Goal: Task Accomplishment & Management: Use online tool/utility

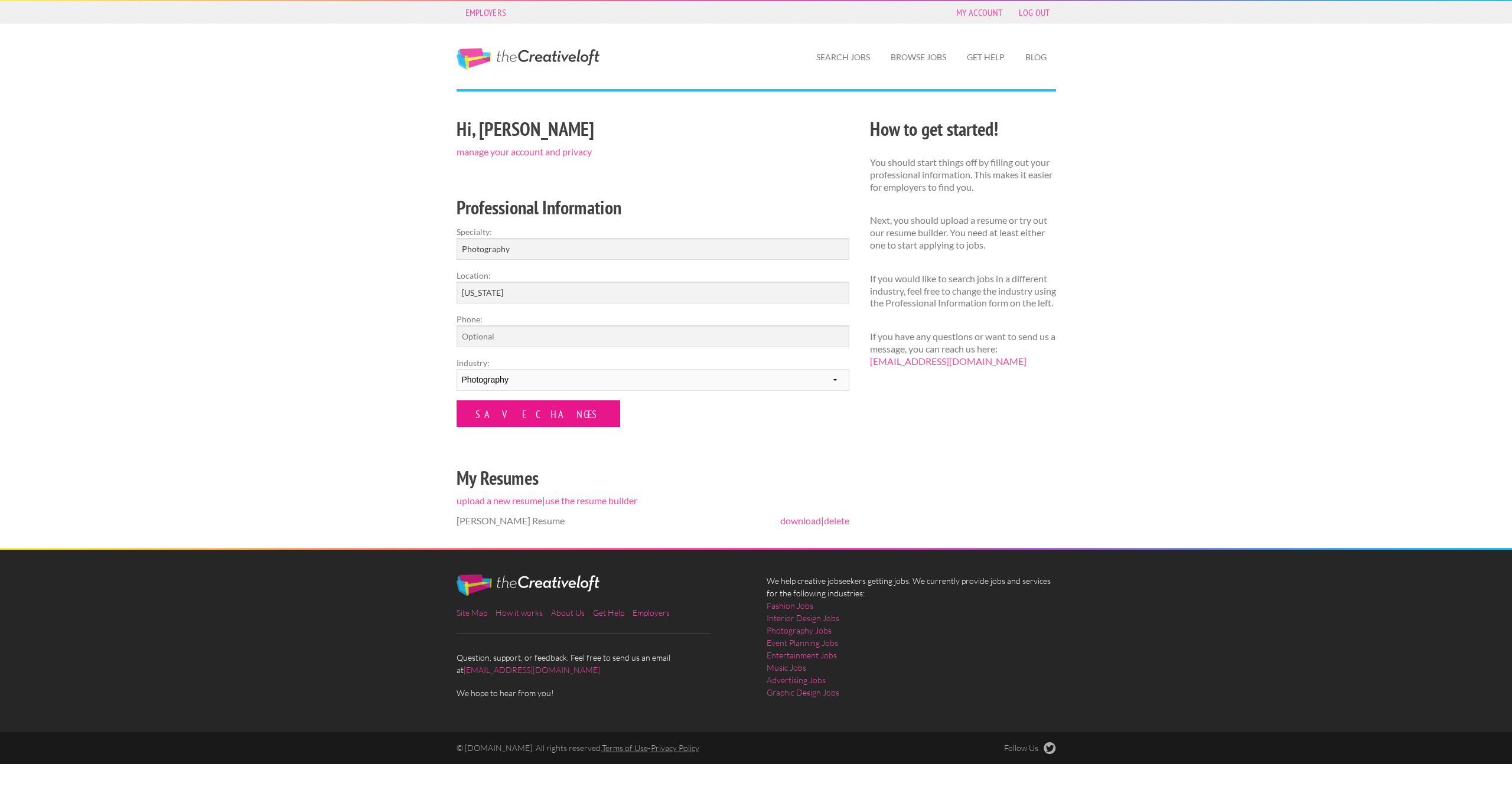
click at [487, 413] on input "Save Changes" at bounding box center [538, 413] width 163 height 26
click at [474, 411] on input "Save Changes" at bounding box center [538, 413] width 163 height 26
click at [918, 56] on link "Browse Jobs" at bounding box center [918, 58] width 75 height 27
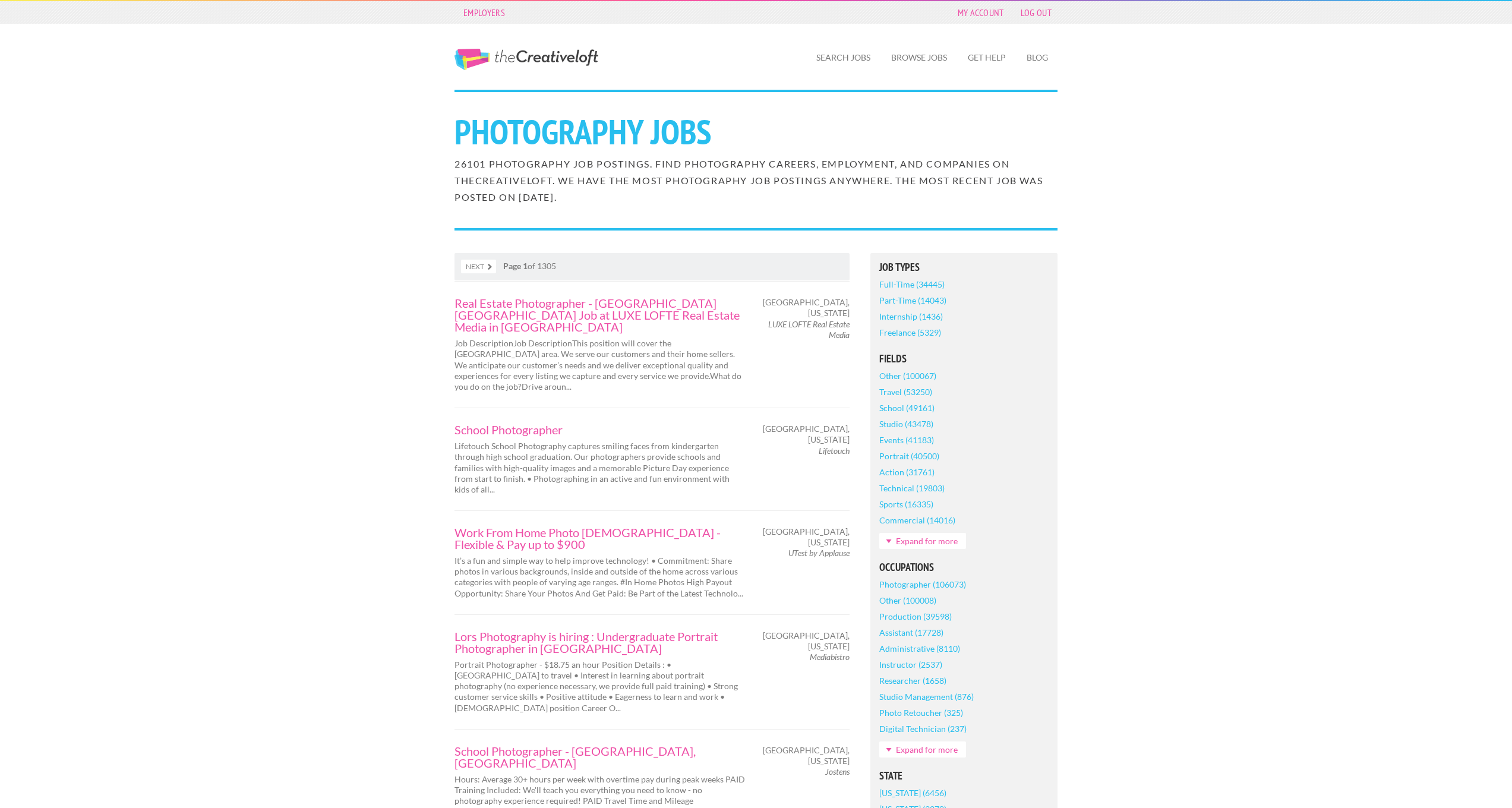
scroll to position [403, 0]
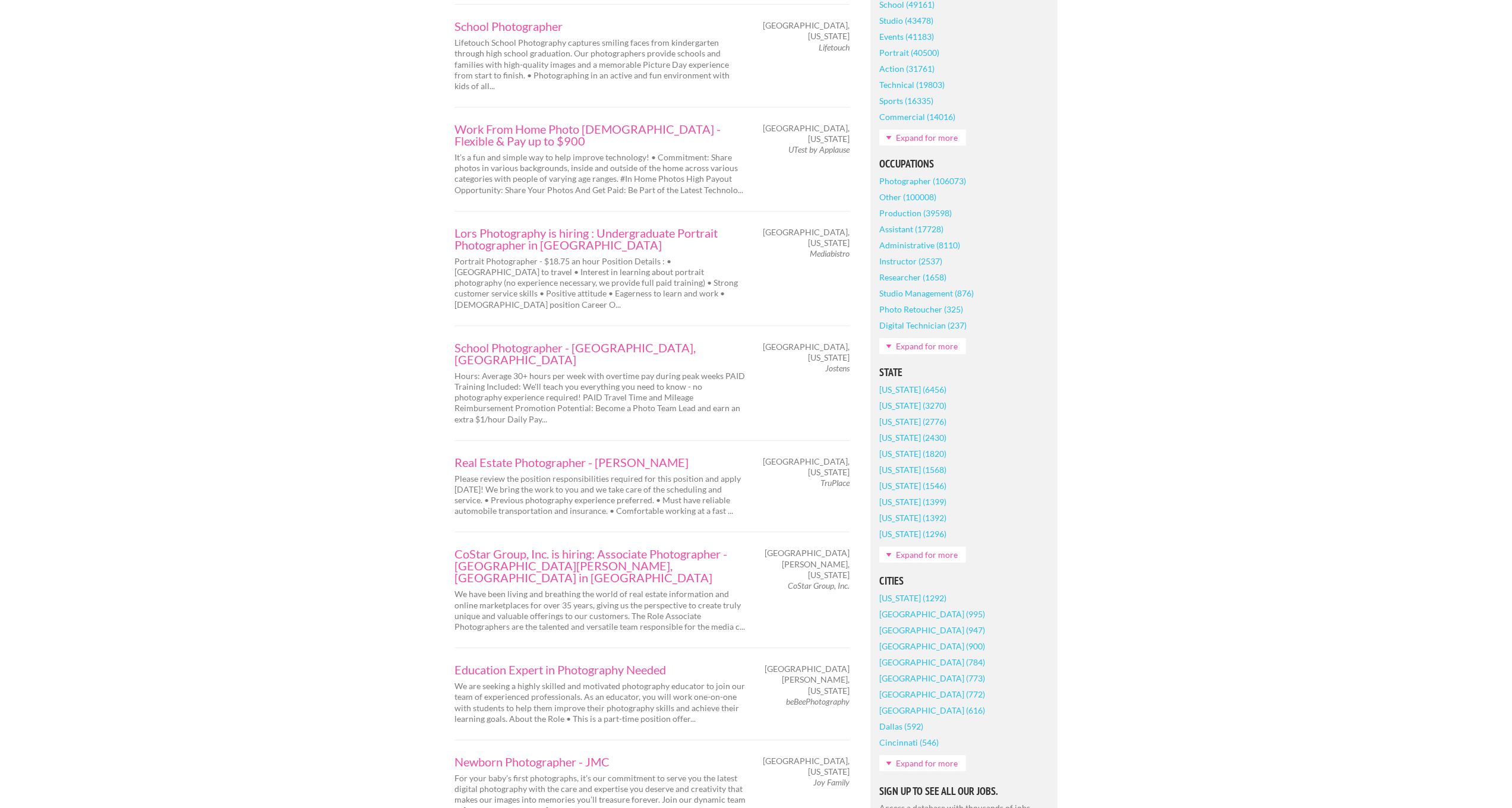
click at [906, 555] on link "Expand for more" at bounding box center [923, 555] width 87 height 16
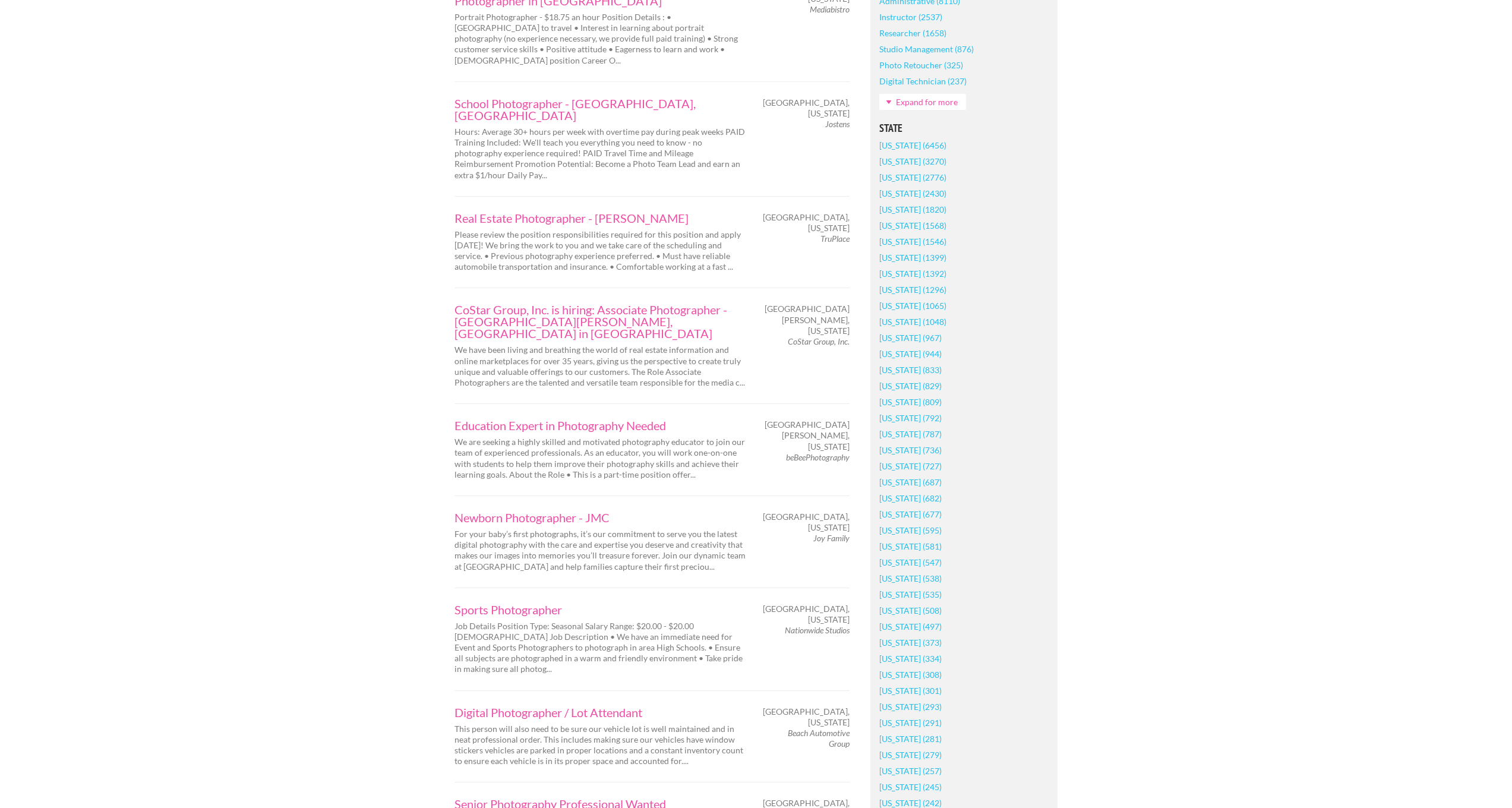
scroll to position [792, 0]
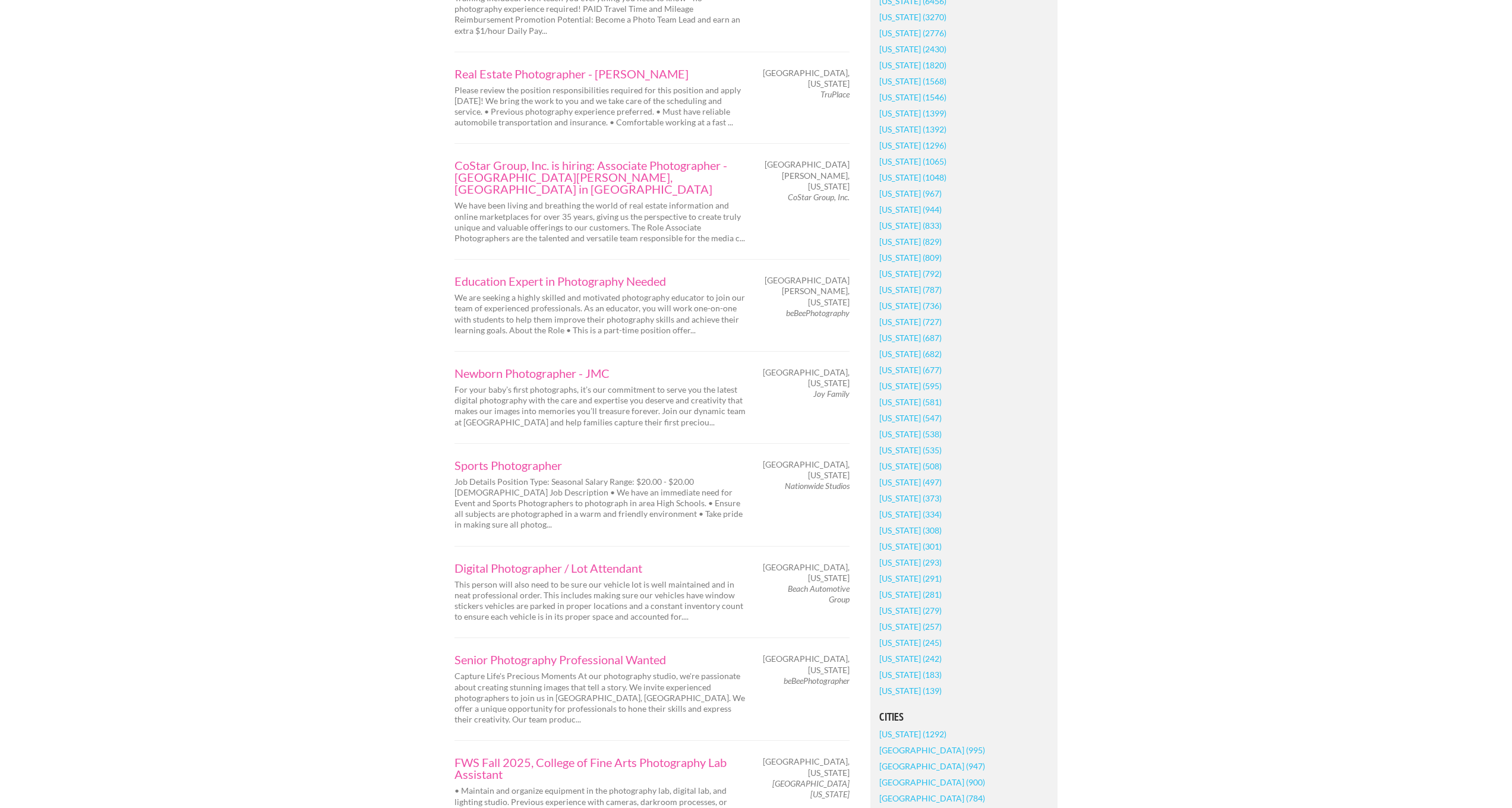
click at [899, 387] on link "Minnesota (595)" at bounding box center [910, 385] width 62 height 16
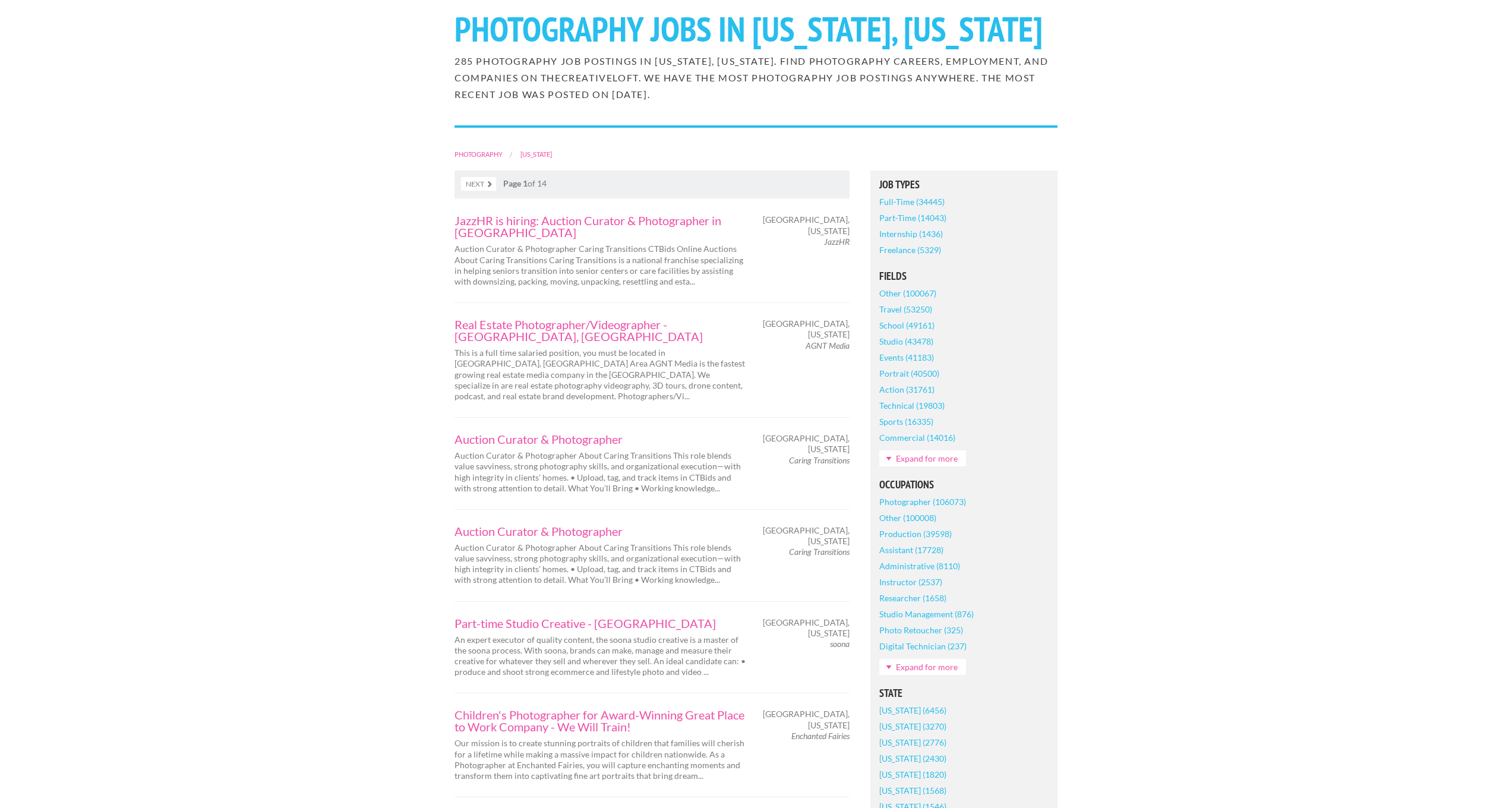
scroll to position [105, 0]
click at [479, 236] on link "JazzHR is hiring: Auction Curator & Photographer in [GEOGRAPHIC_DATA]" at bounding box center [600, 224] width 291 height 24
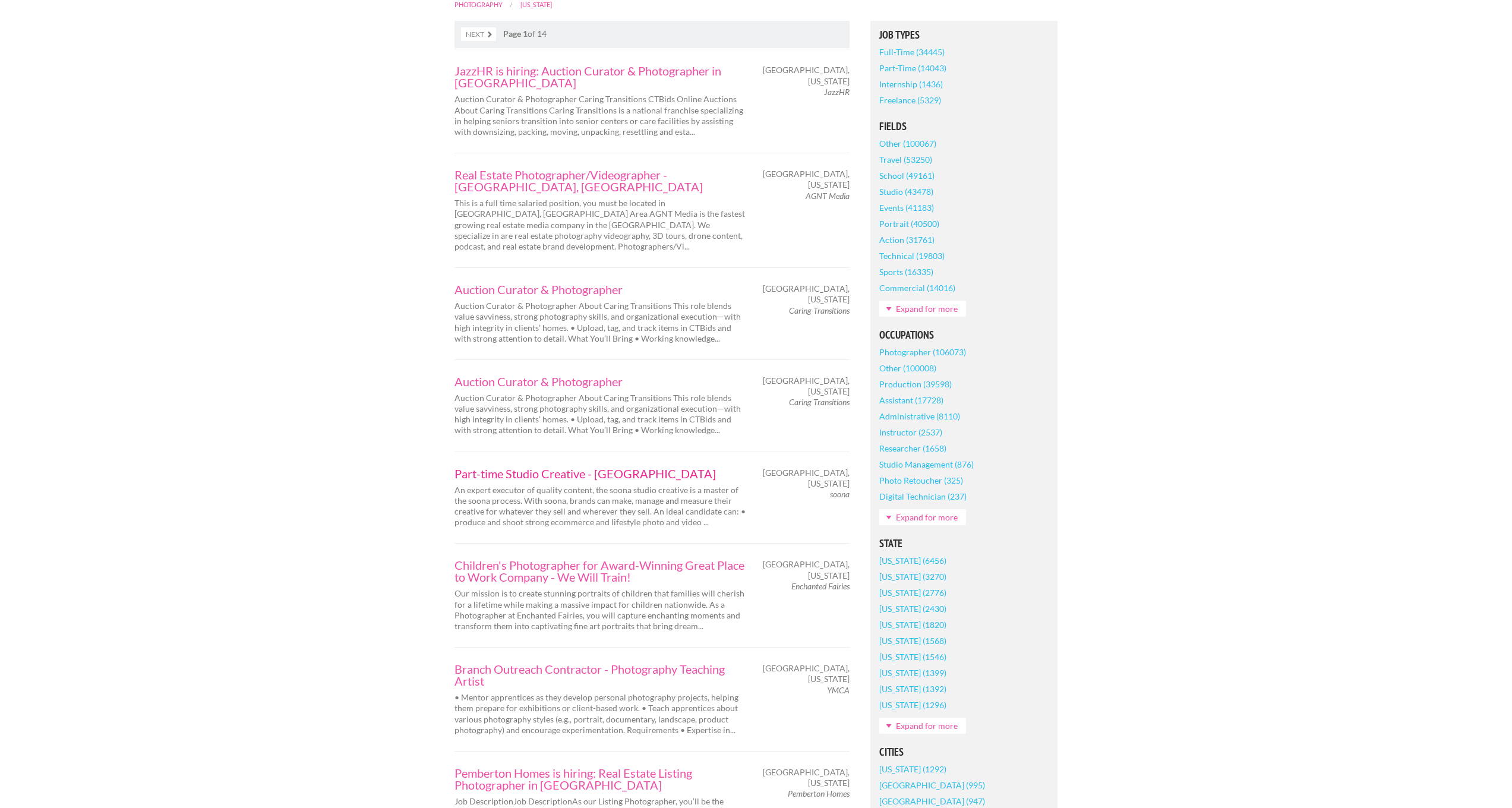
scroll to position [0, 0]
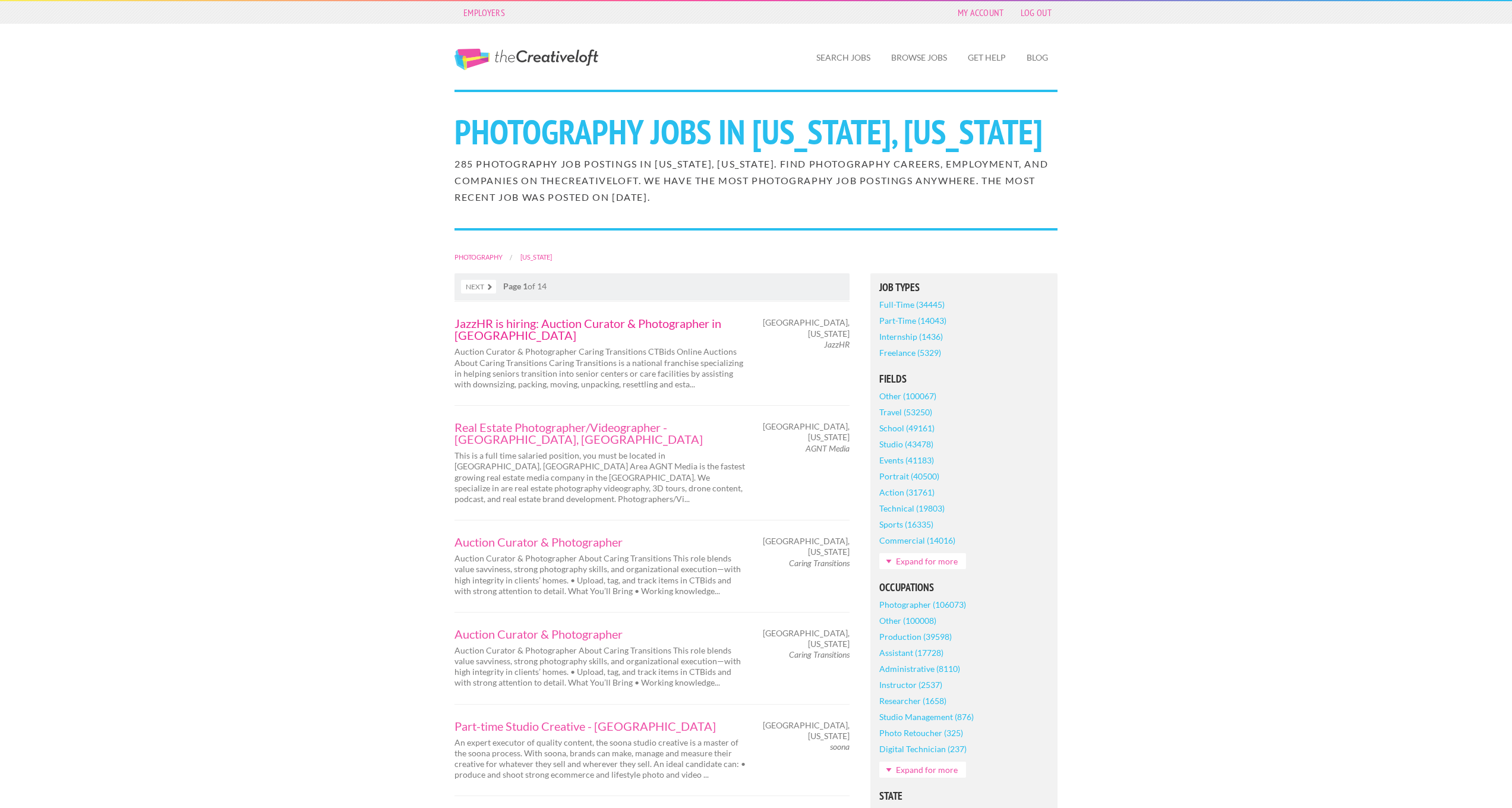
click at [502, 341] on link "JazzHR is hiring: Auction Curator & Photographer in [GEOGRAPHIC_DATA]" at bounding box center [600, 329] width 291 height 24
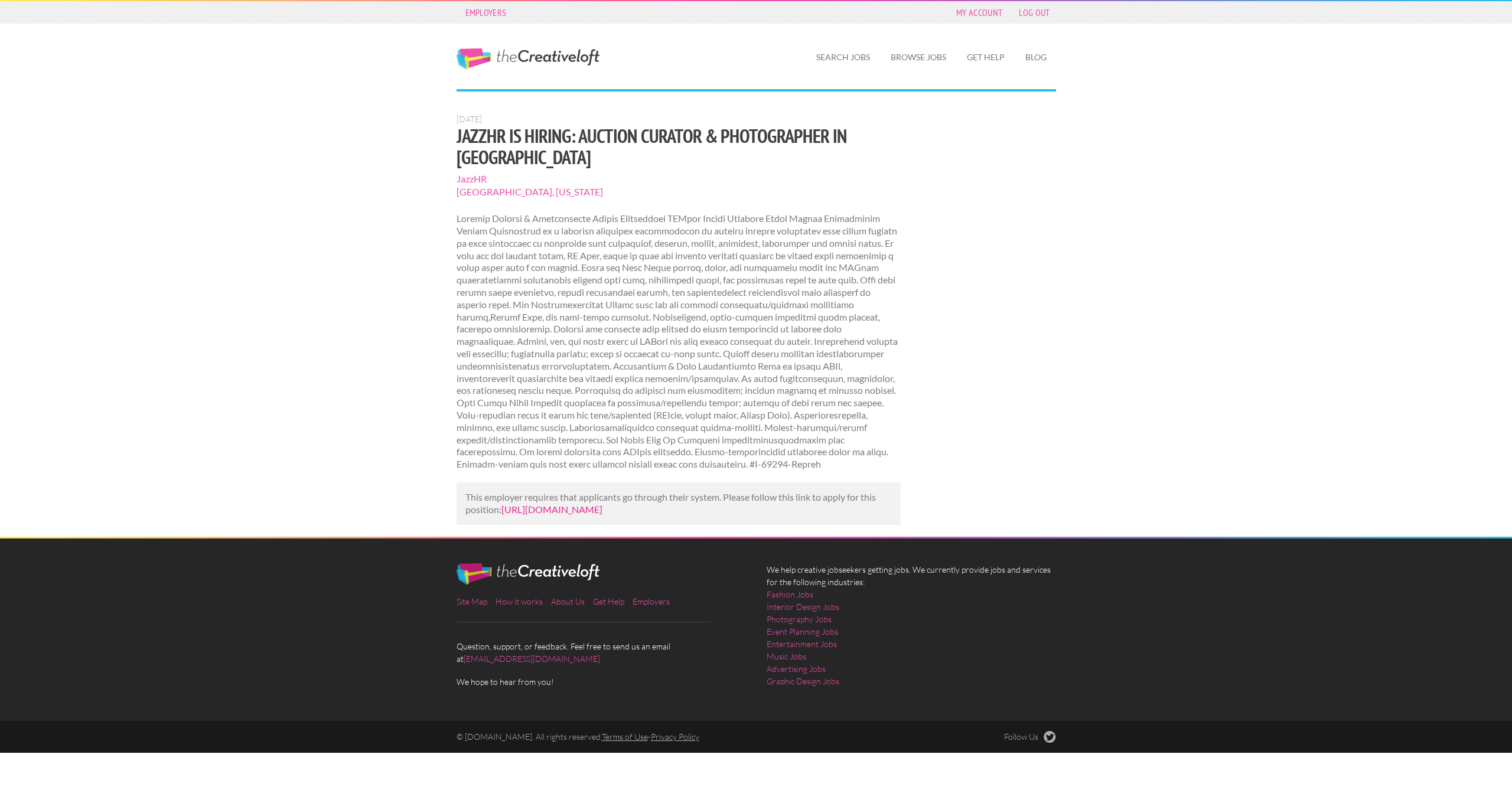
click at [557, 504] on link "[URL][DOMAIN_NAME]" at bounding box center [551, 509] width 101 height 11
